Goal: Task Accomplishment & Management: Manage account settings

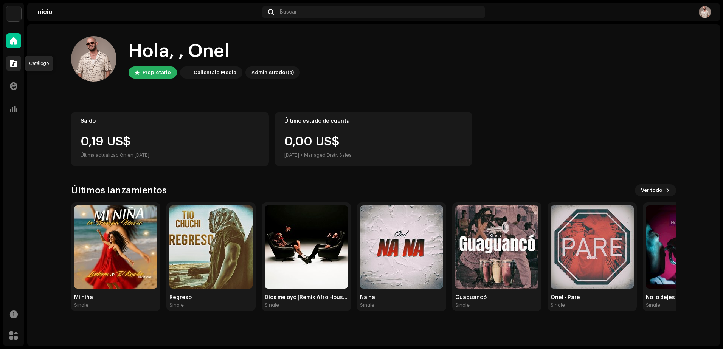
click at [15, 66] on span at bounding box center [14, 63] width 8 height 6
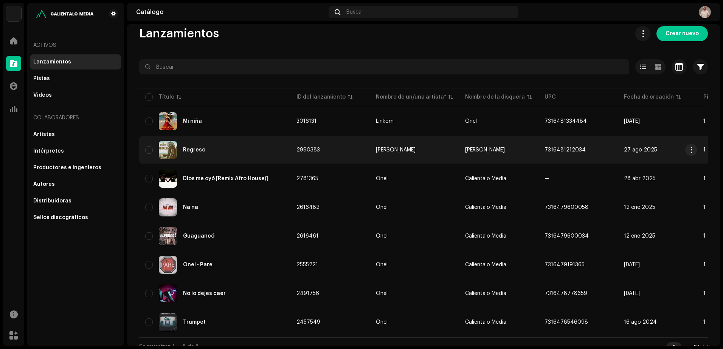
scroll to position [23, 0]
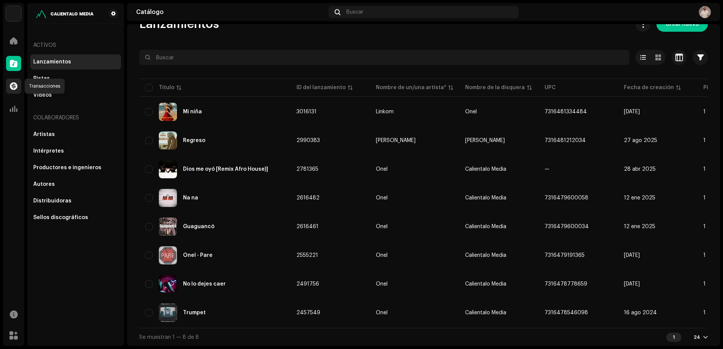
click at [13, 84] on span at bounding box center [14, 86] width 8 height 6
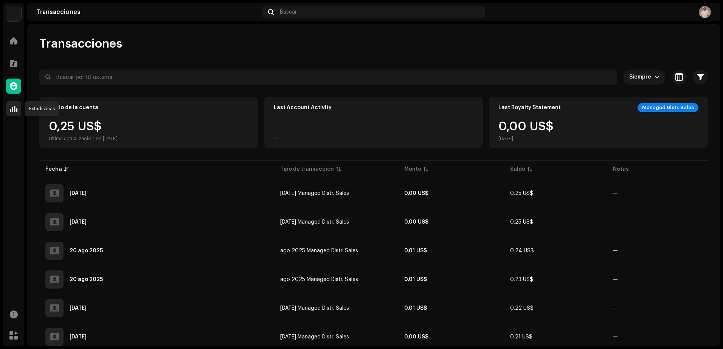
click at [20, 111] on div at bounding box center [13, 108] width 15 height 15
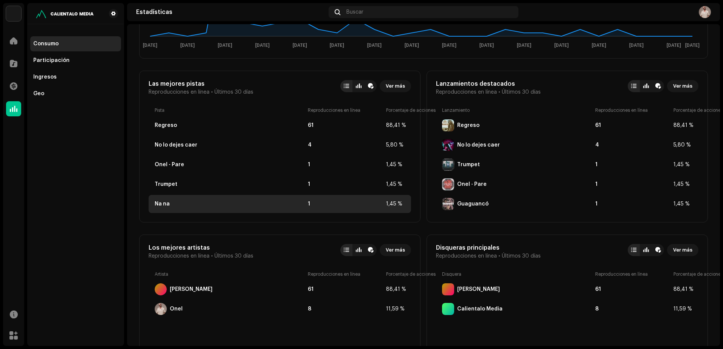
scroll to position [227, 0]
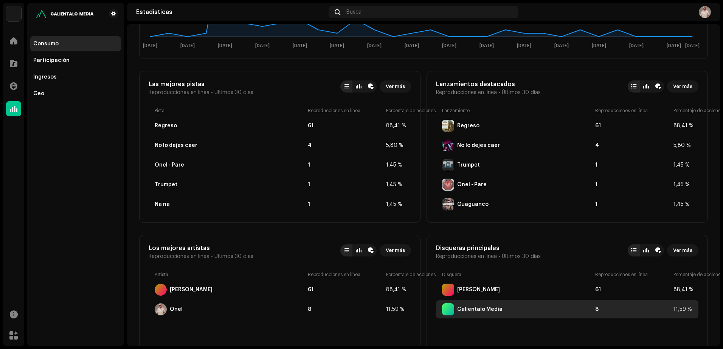
click at [485, 311] on div "Calientalo Media" at bounding box center [479, 310] width 45 height 6
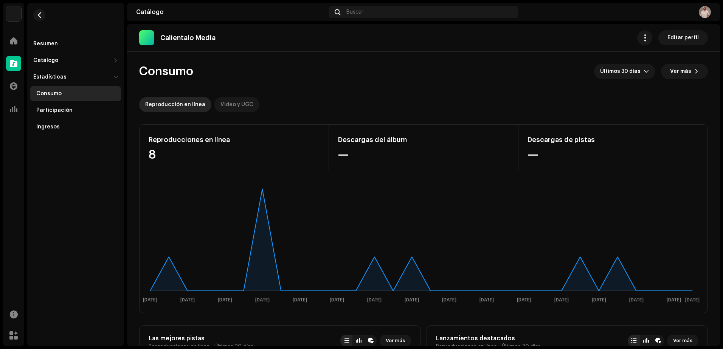
click at [224, 102] on div "Video y UGC" at bounding box center [236, 104] width 33 height 15
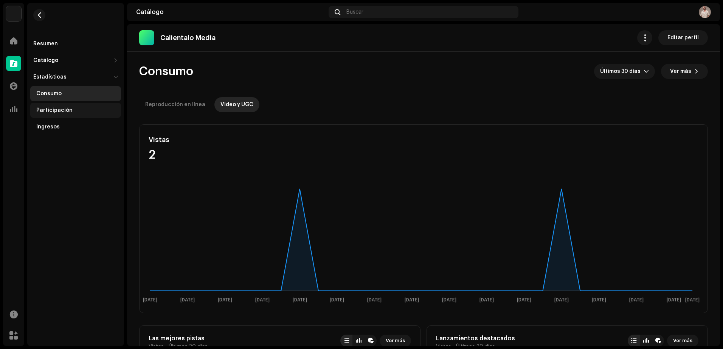
click at [72, 108] on div "Participación" at bounding box center [77, 110] width 82 height 6
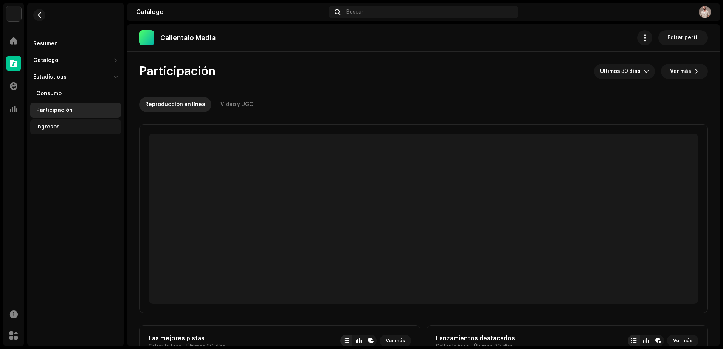
click at [53, 128] on div "Ingresos" at bounding box center [47, 127] width 23 height 6
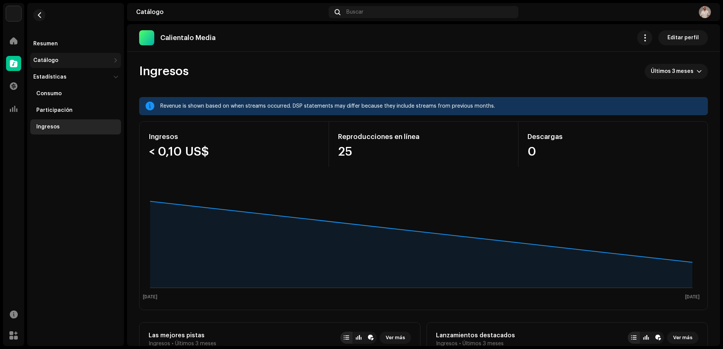
click at [45, 62] on div "Catálogo" at bounding box center [45, 60] width 25 height 6
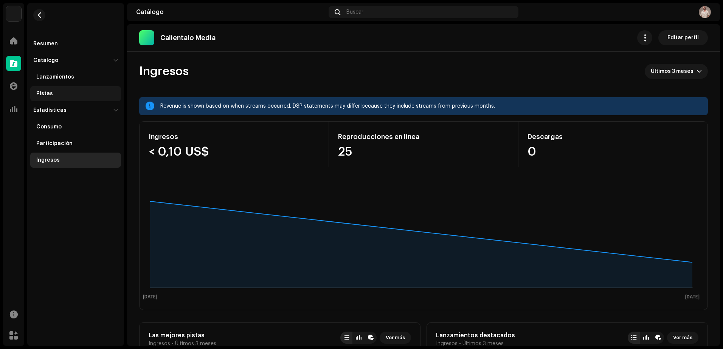
click at [51, 94] on div "Pistas" at bounding box center [77, 94] width 82 height 6
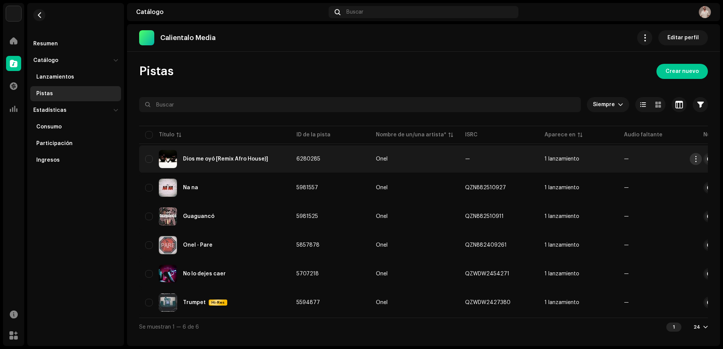
click at [695, 161] on span "button" at bounding box center [696, 159] width 6 height 6
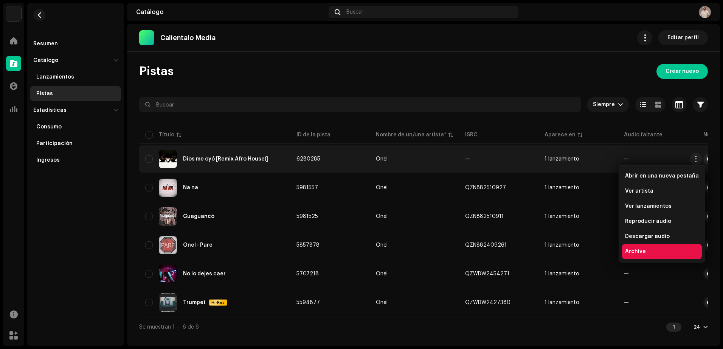
click at [643, 255] on div "Archive" at bounding box center [662, 251] width 80 height 15
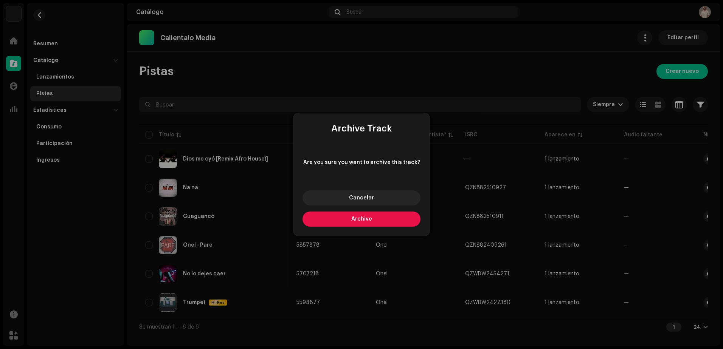
click at [372, 220] on button "Archive" at bounding box center [361, 219] width 118 height 15
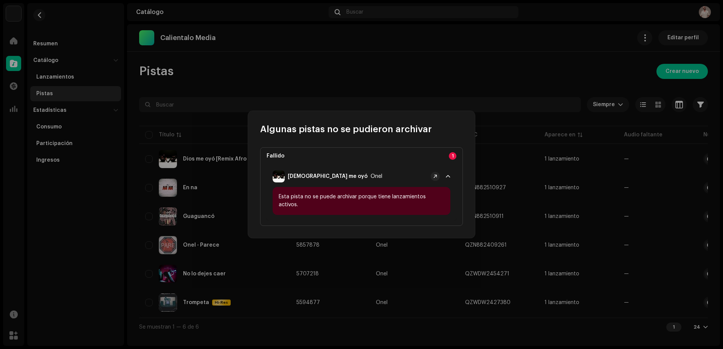
click at [448, 179] on span at bounding box center [448, 177] width 5 height 6
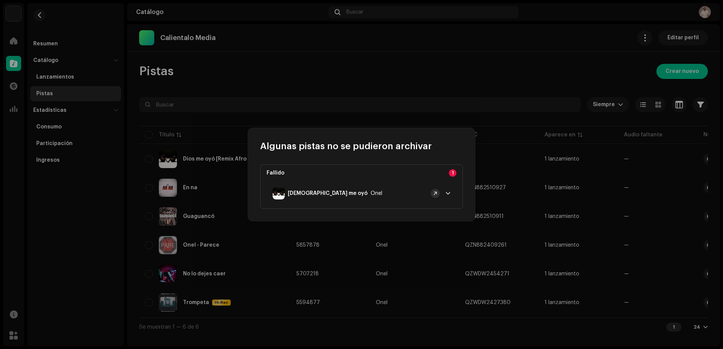
click at [435, 190] on button at bounding box center [435, 193] width 9 height 9
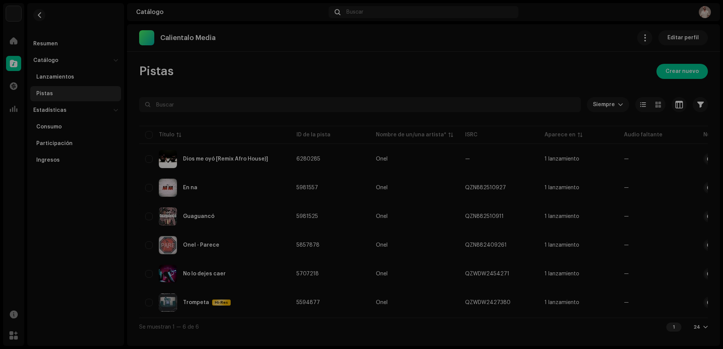
click at [513, 147] on div "Algunas pistas no se pudieron archivar Fallido 1 Dios me oyó Onel Esta pista no…" at bounding box center [361, 174] width 723 height 349
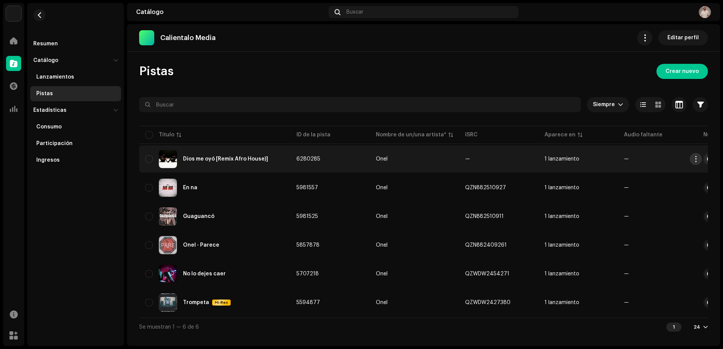
click at [696, 160] on span "button" at bounding box center [696, 159] width 6 height 6
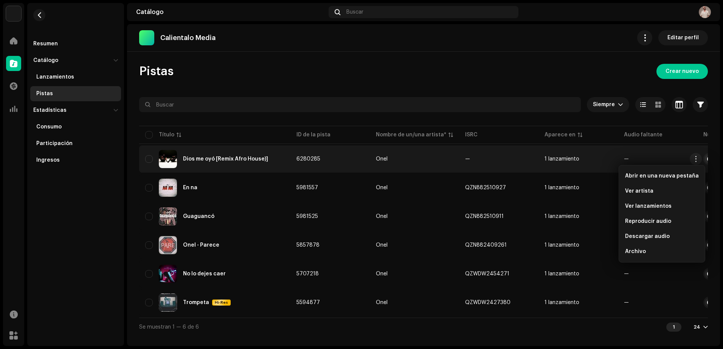
click at [606, 155] on td "1 lanzamiento" at bounding box center [577, 159] width 79 height 27
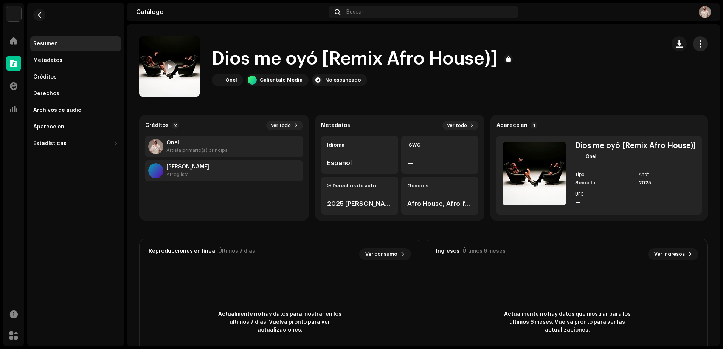
click at [694, 50] on button "button" at bounding box center [700, 43] width 15 height 15
click at [660, 30] on catalog-tracks-details-overview "Dios me oyó [Remix Afro House)] Dios me oyó [Remix Afro House)] Onel Calientalo…" at bounding box center [423, 213] width 593 height 378
click at [697, 45] on span "button" at bounding box center [700, 44] width 7 height 6
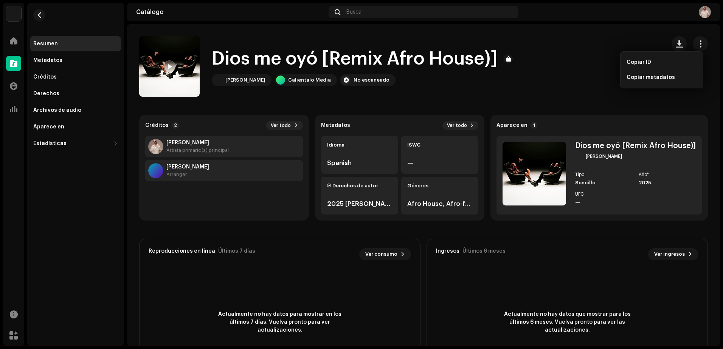
click at [586, 70] on div "Dios me oyó [Remix Afro House)] Onel Calientalo Media No escaneado" at bounding box center [399, 66] width 520 height 60
click at [353, 80] on div "No escaneado" at bounding box center [371, 80] width 36 height 6
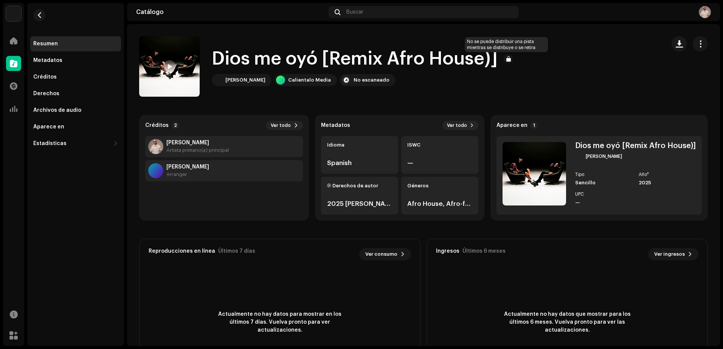
click at [507, 61] on div at bounding box center [508, 58] width 9 height 9
